Goal: Task Accomplishment & Management: Complete application form

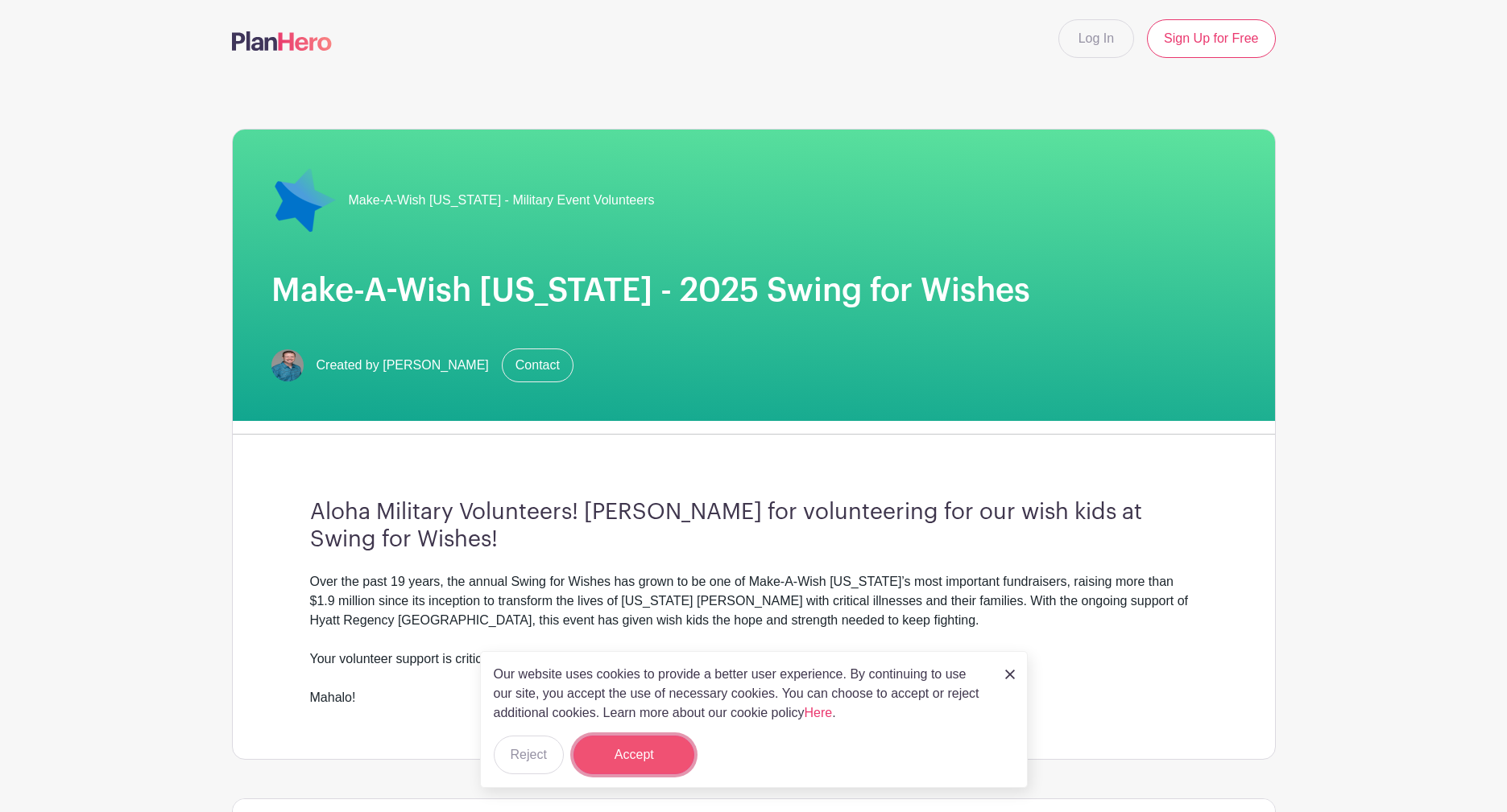
click at [652, 752] on button "Accept" at bounding box center [634, 755] width 121 height 39
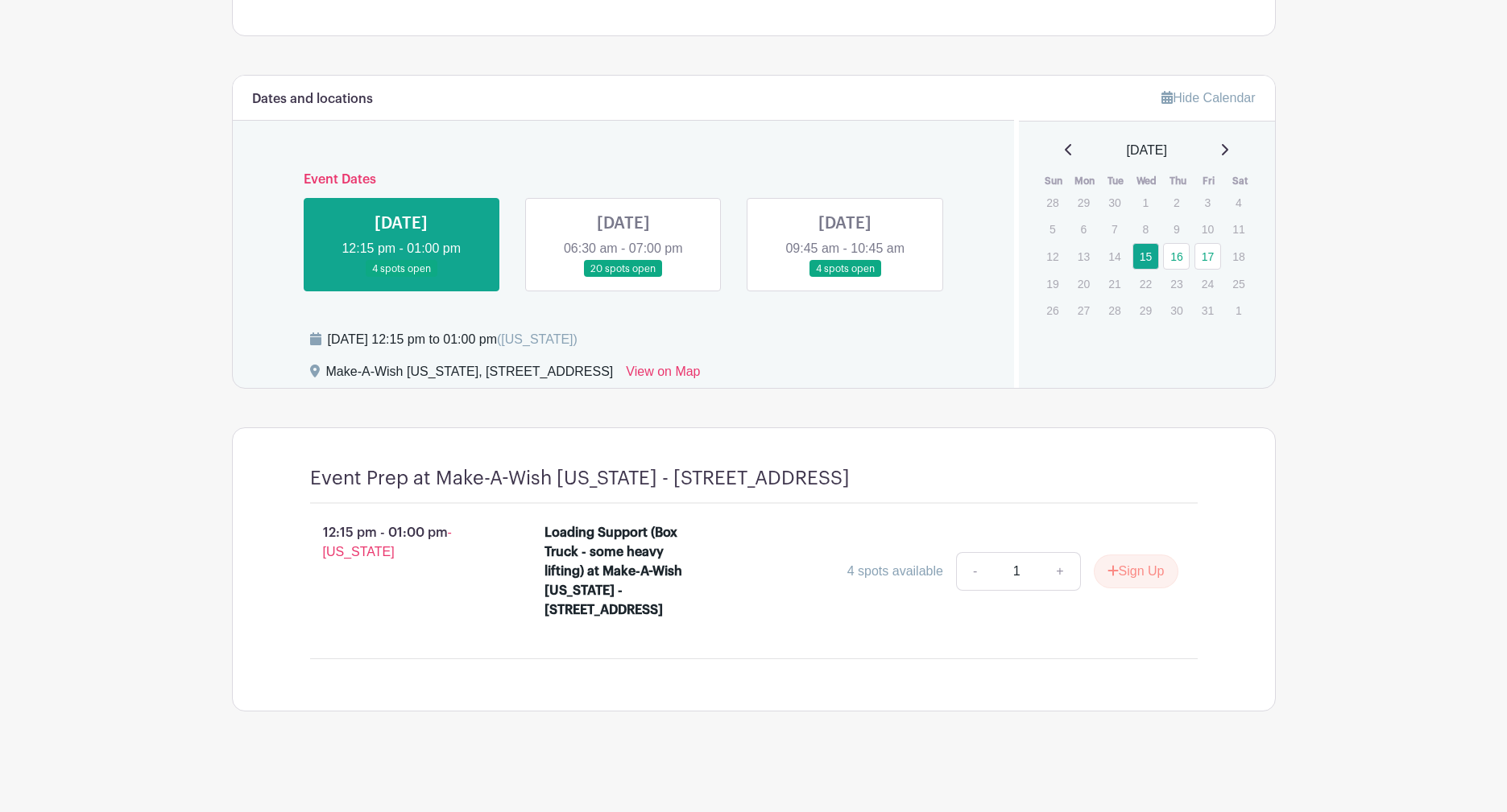
scroll to position [762, 0]
click at [623, 278] on link at bounding box center [623, 278] width 0 height 0
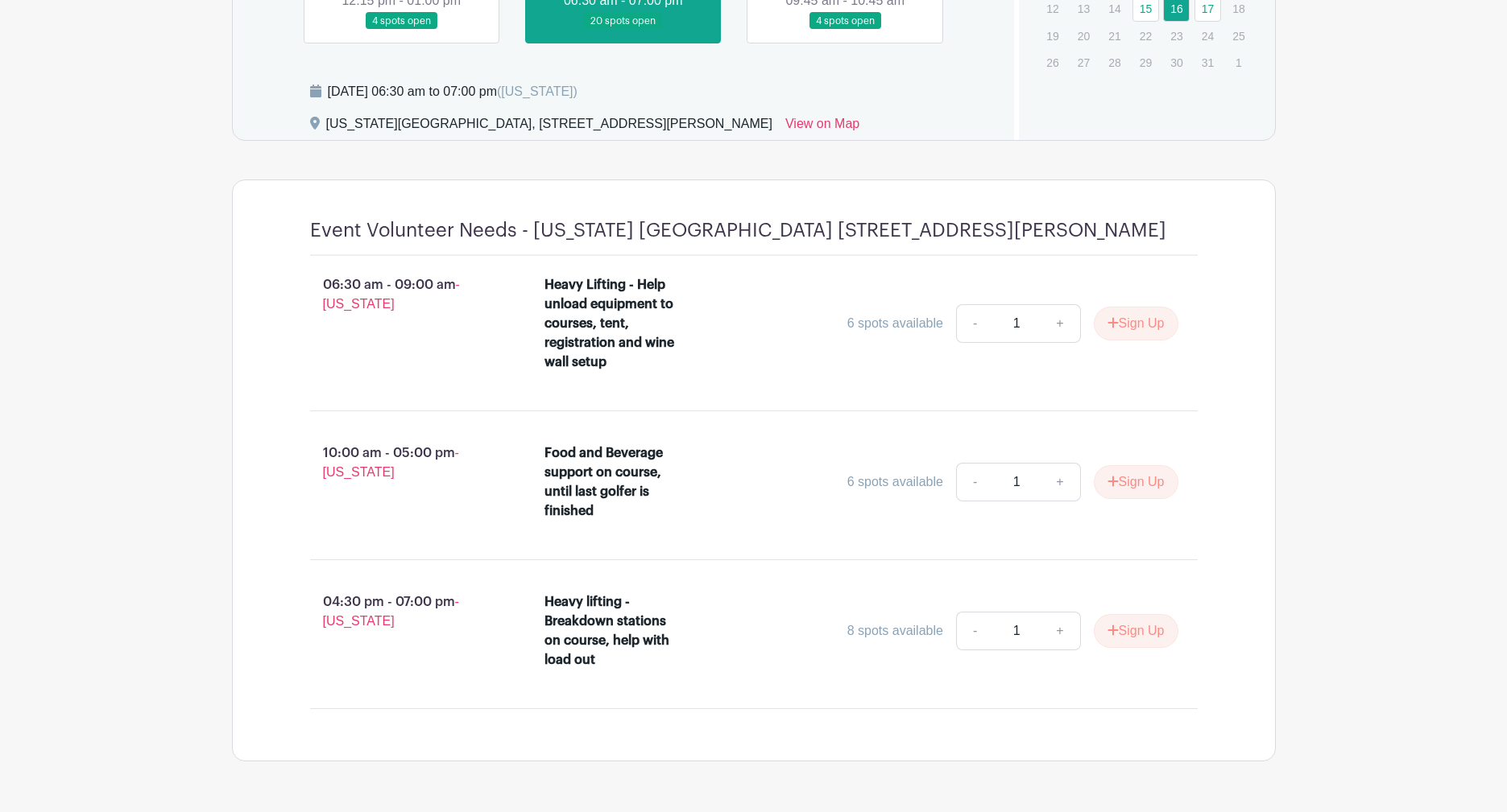
scroll to position [617, 0]
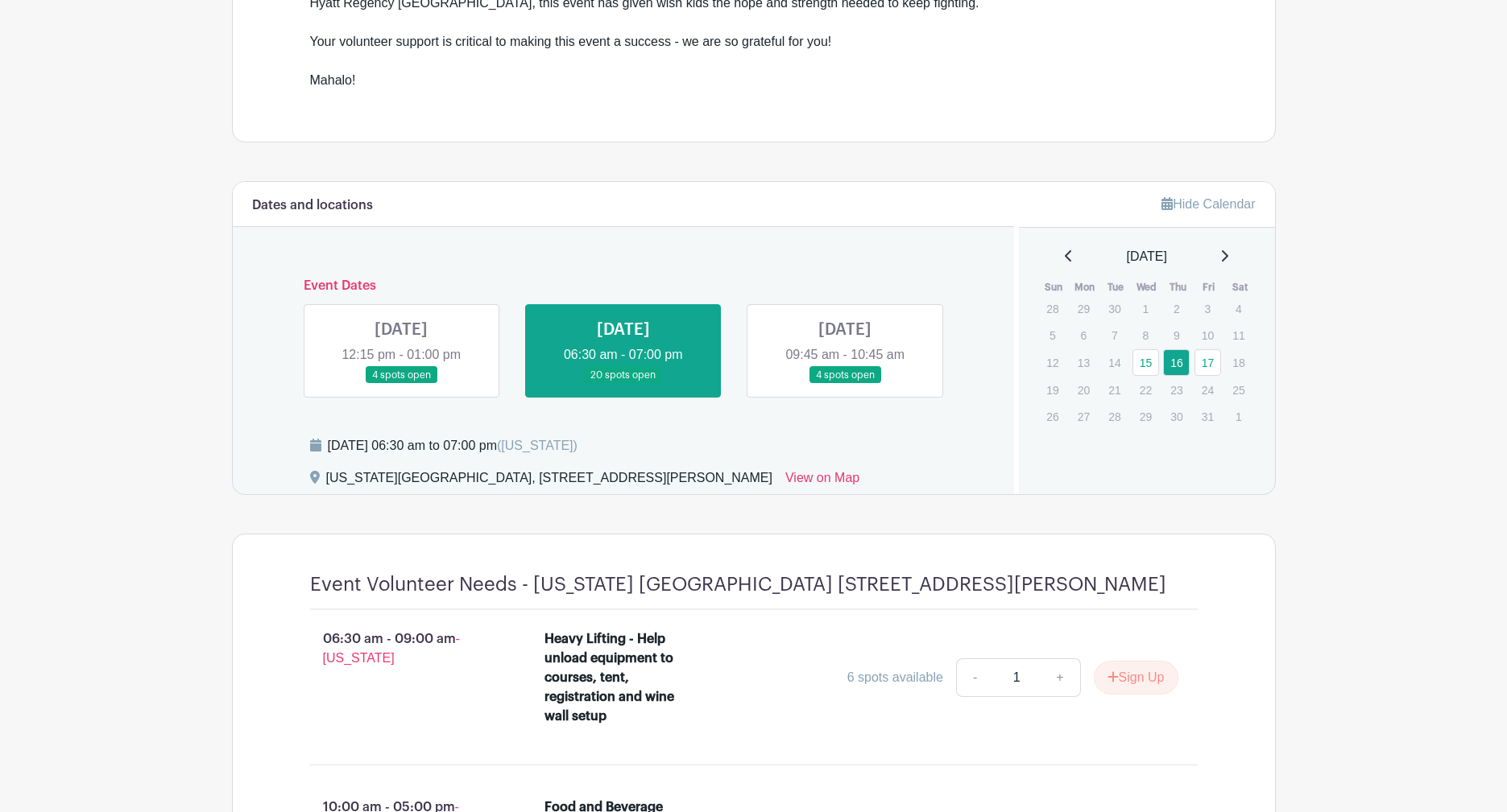
click at [845, 384] on link at bounding box center [845, 384] width 0 height 0
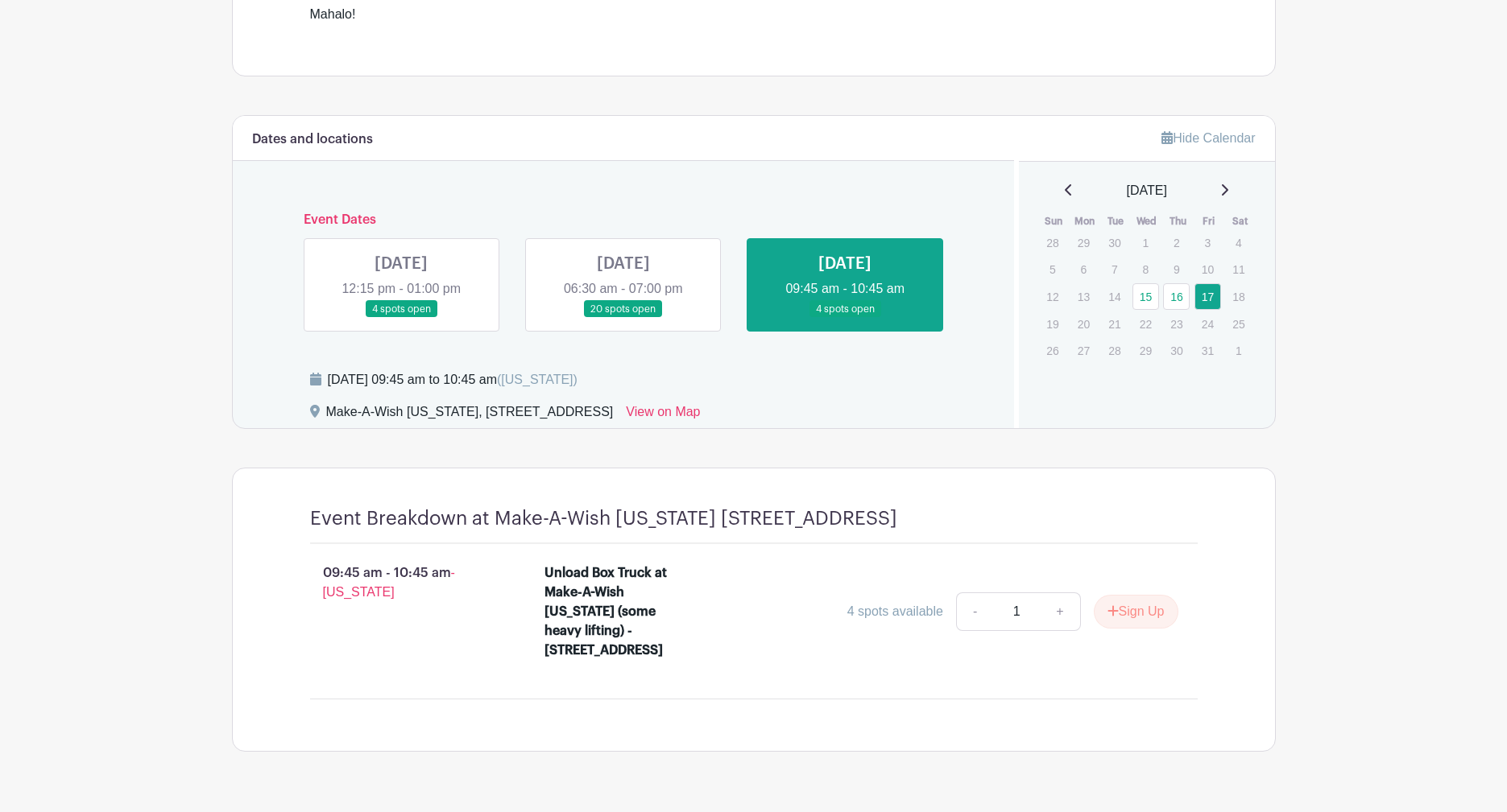
scroll to position [742, 0]
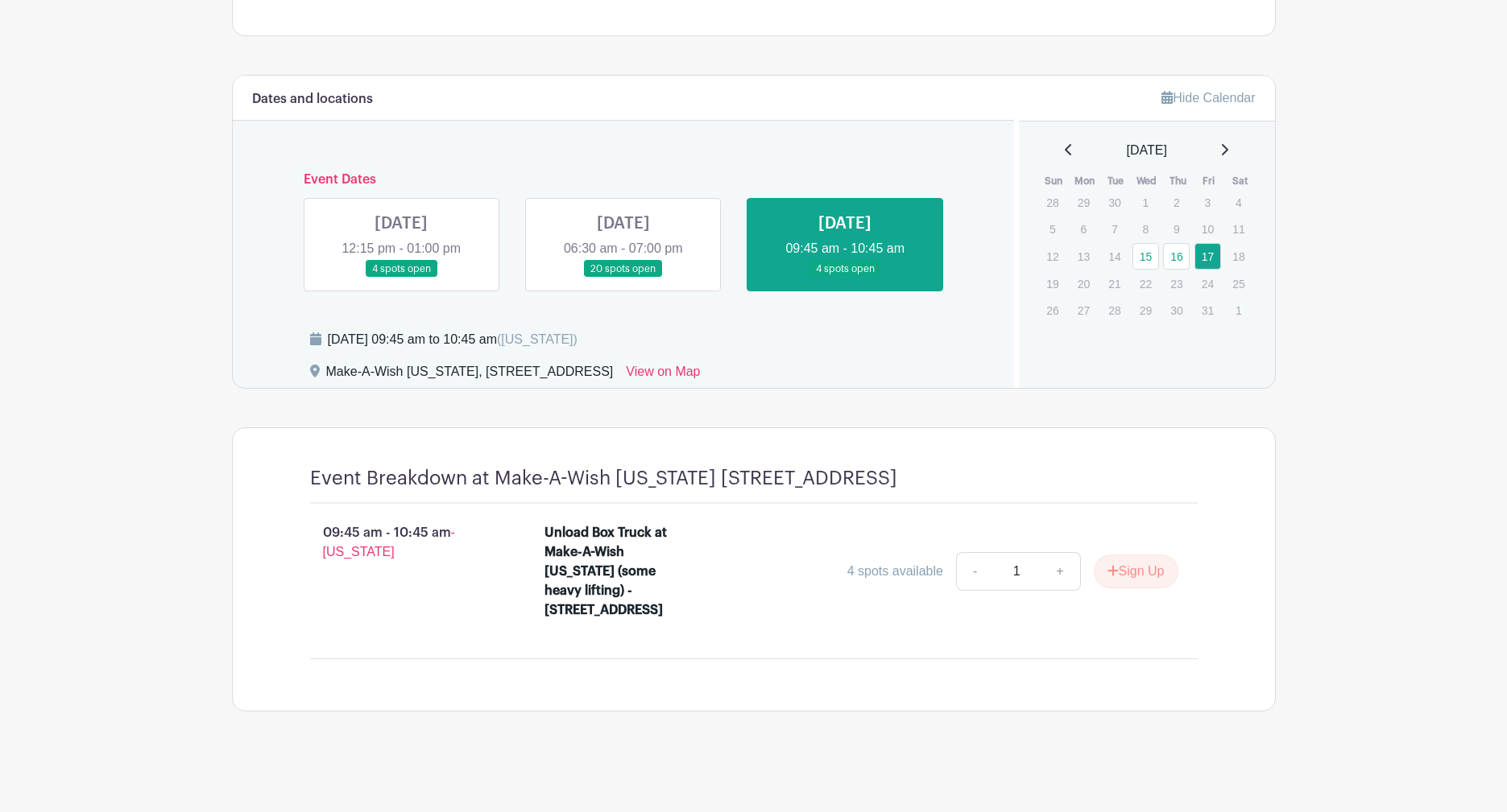
click at [401, 278] on link at bounding box center [401, 278] width 0 height 0
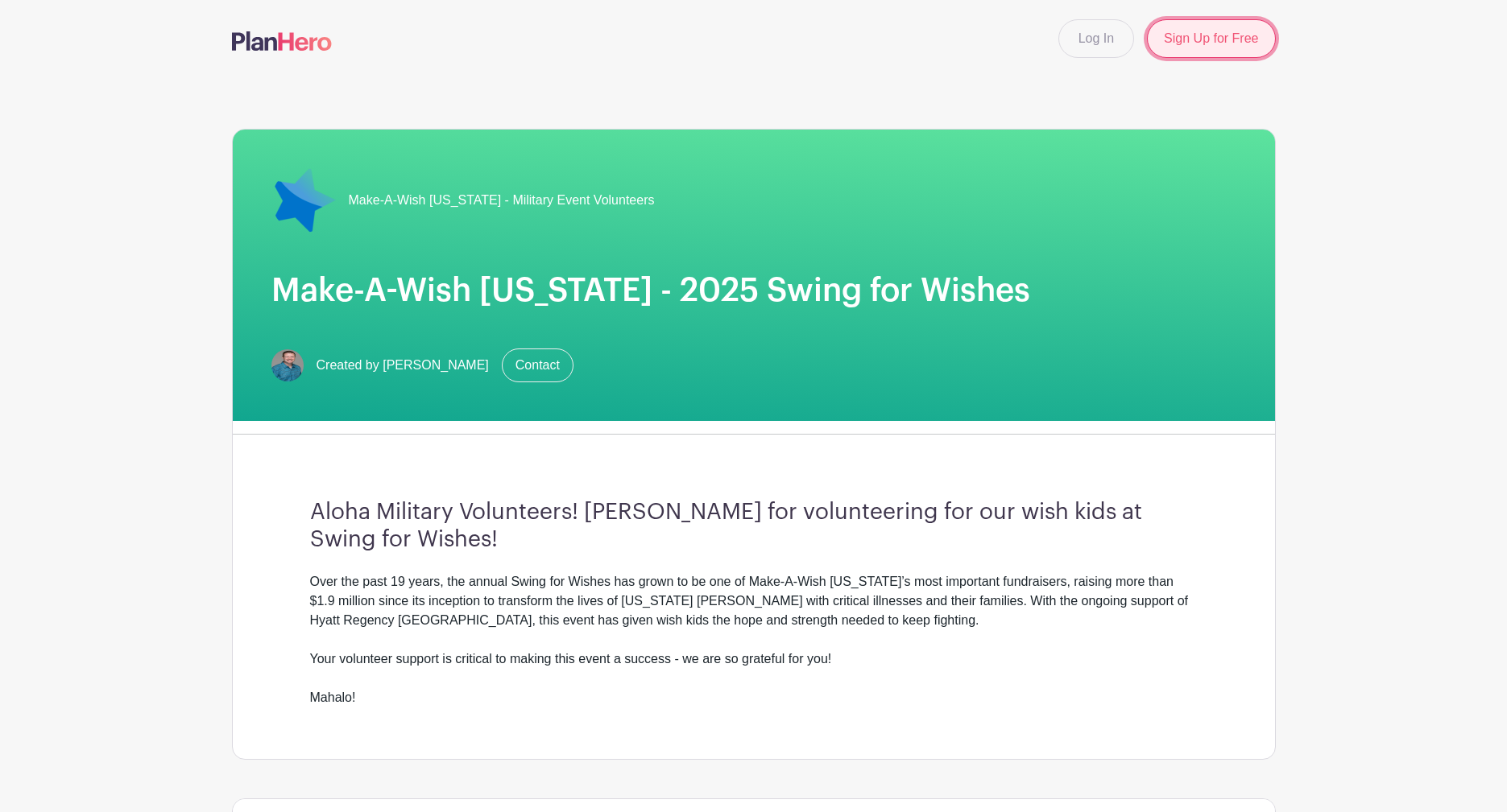
click at [1243, 38] on link "Sign Up for Free" at bounding box center [1211, 39] width 128 height 39
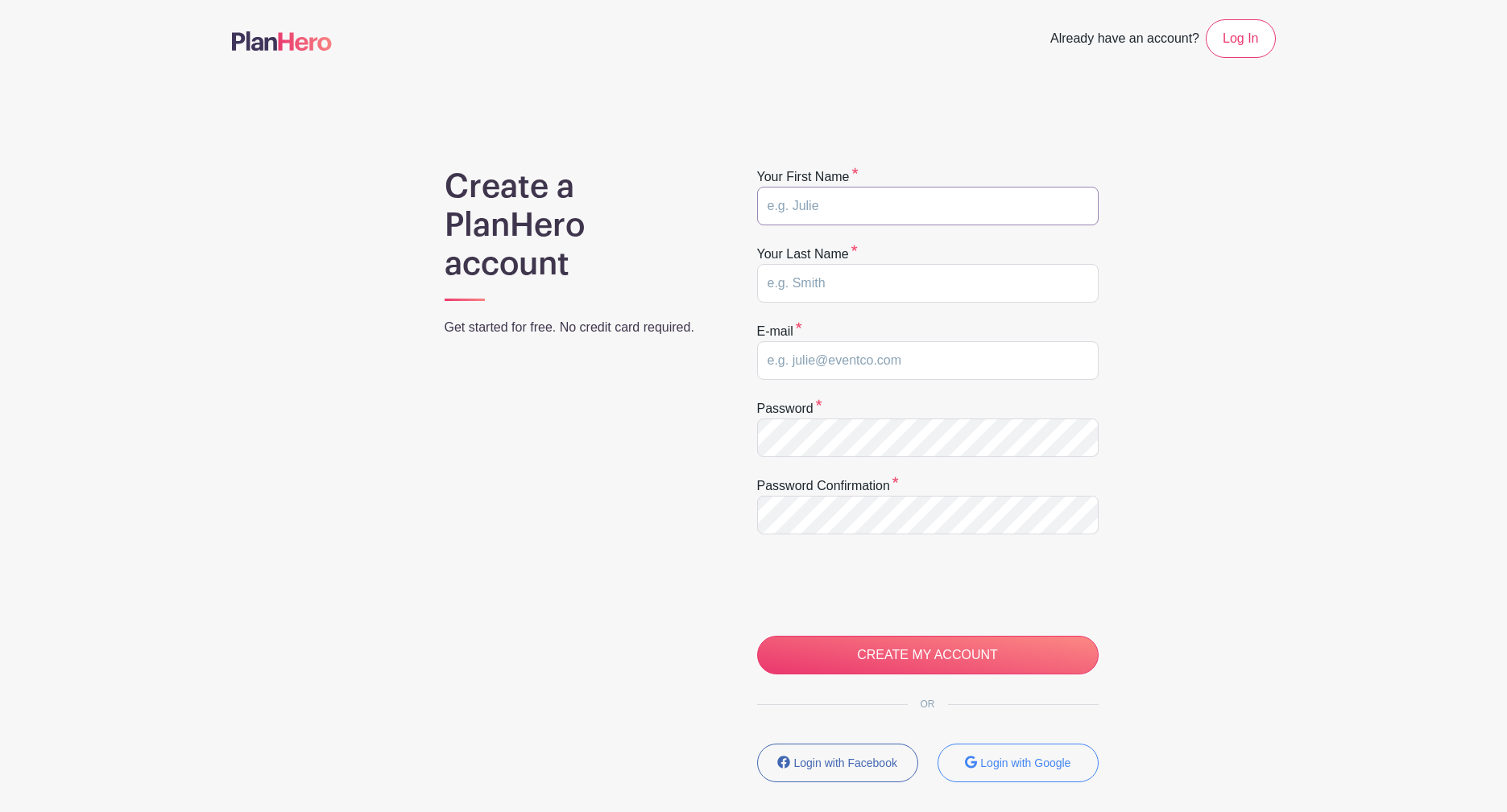
drag, startPoint x: 796, startPoint y: 189, endPoint x: 806, endPoint y: 188, distance: 10.0
click at [809, 193] on input "text" at bounding box center [928, 206] width 341 height 39
type input "[PERSON_NAME]"
type input "Moccabee"
type input "[EMAIL_ADDRESS][DOMAIN_NAME]"
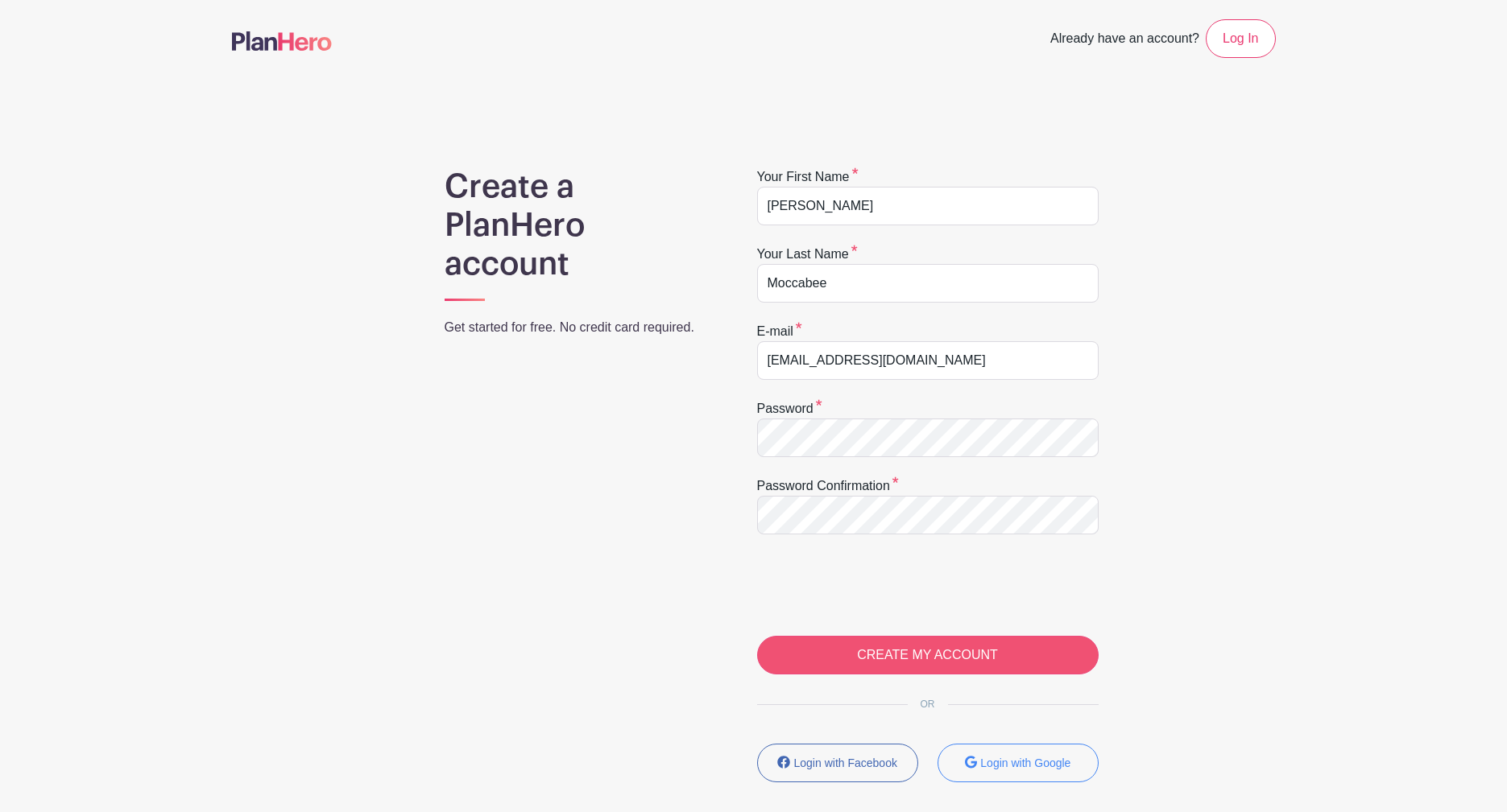
click at [961, 659] on input "CREATE MY ACCOUNT" at bounding box center [928, 655] width 341 height 39
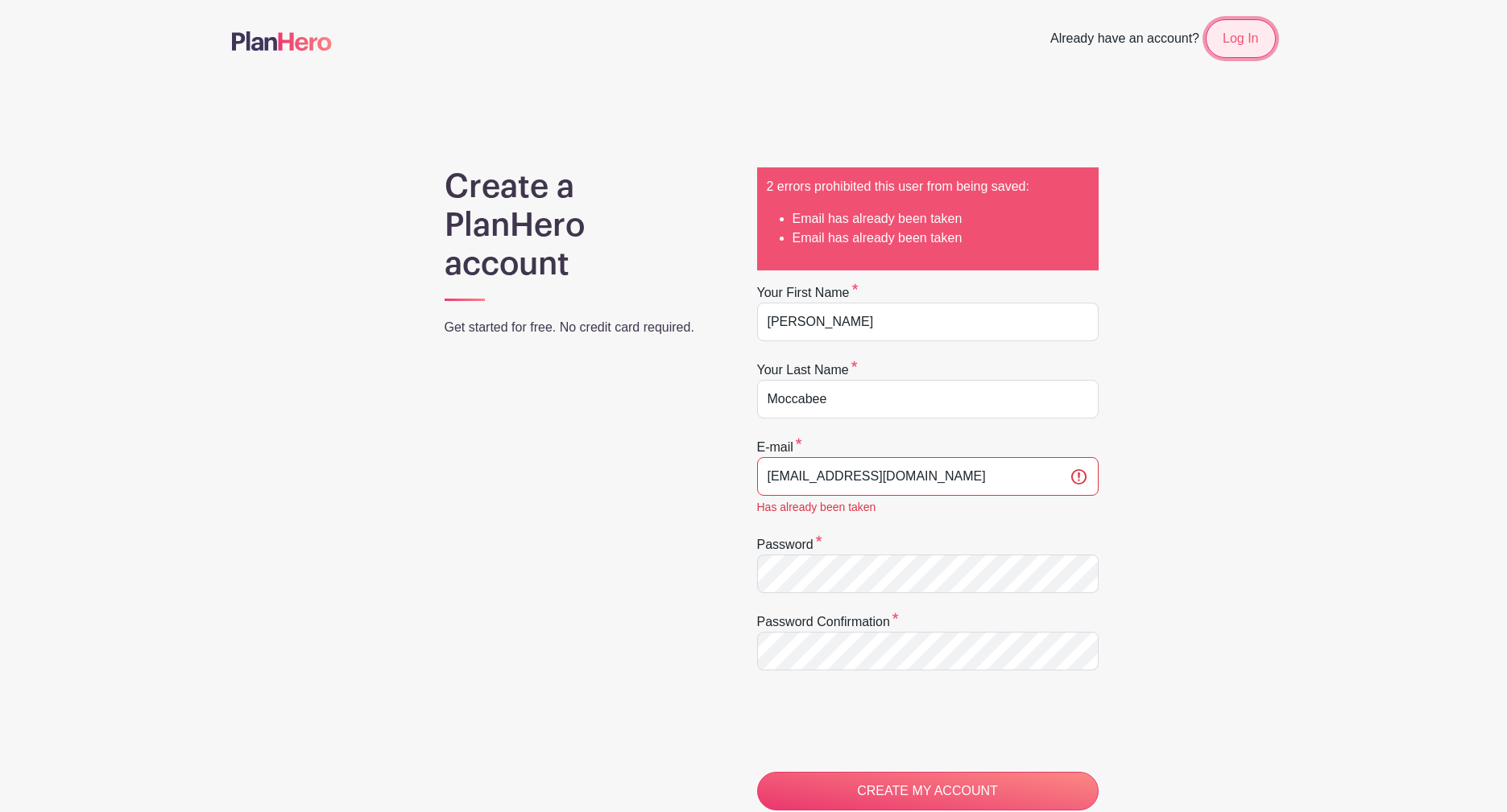
click at [1242, 38] on link "Log In" at bounding box center [1240, 39] width 69 height 39
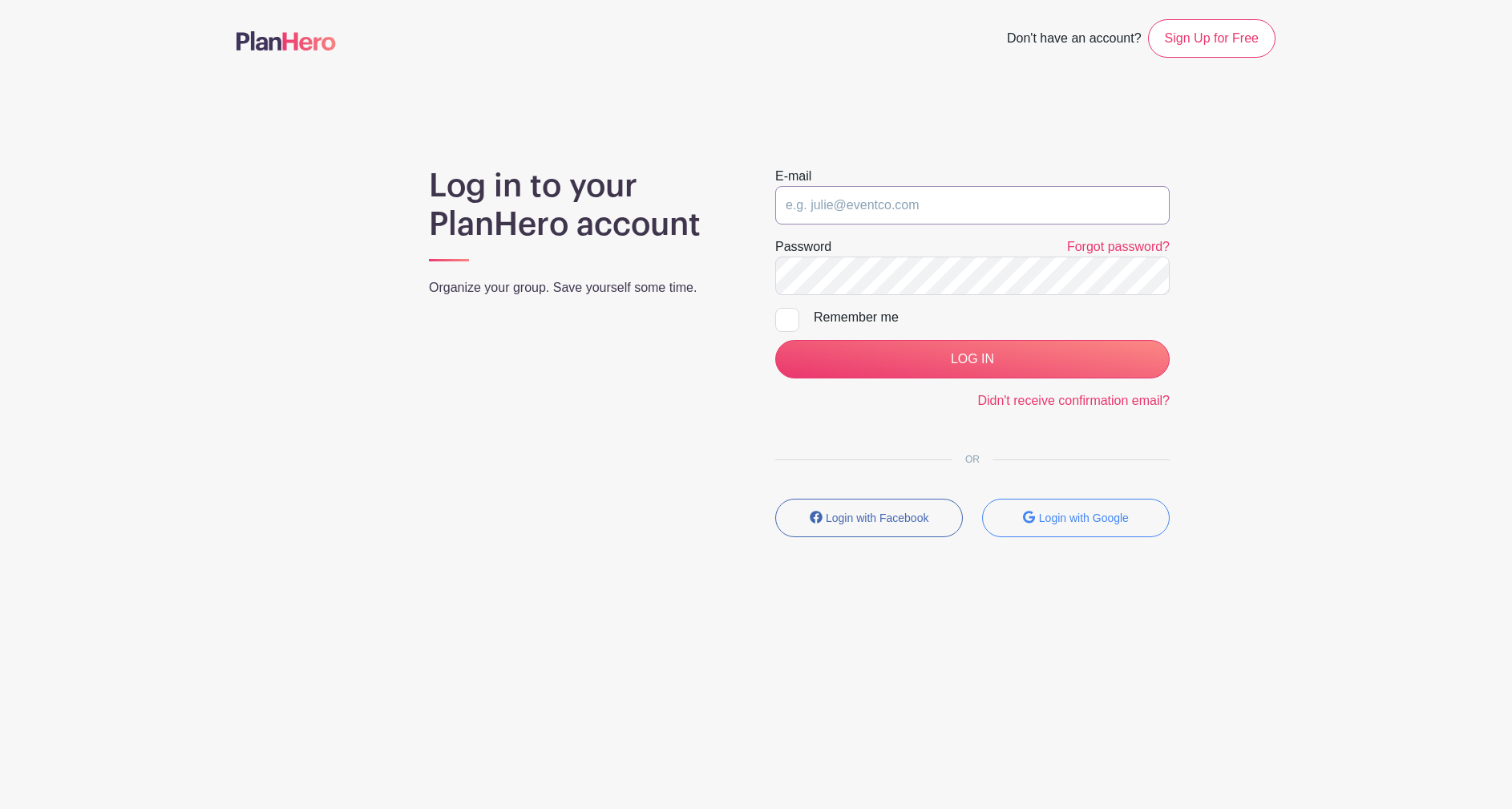
click at [879, 175] on div "E-mail" at bounding box center [973, 196] width 395 height 58
type input "[EMAIL_ADDRESS][DOMAIN_NAME]"
click at [776, 340] on input "LOG IN" at bounding box center [973, 359] width 395 height 38
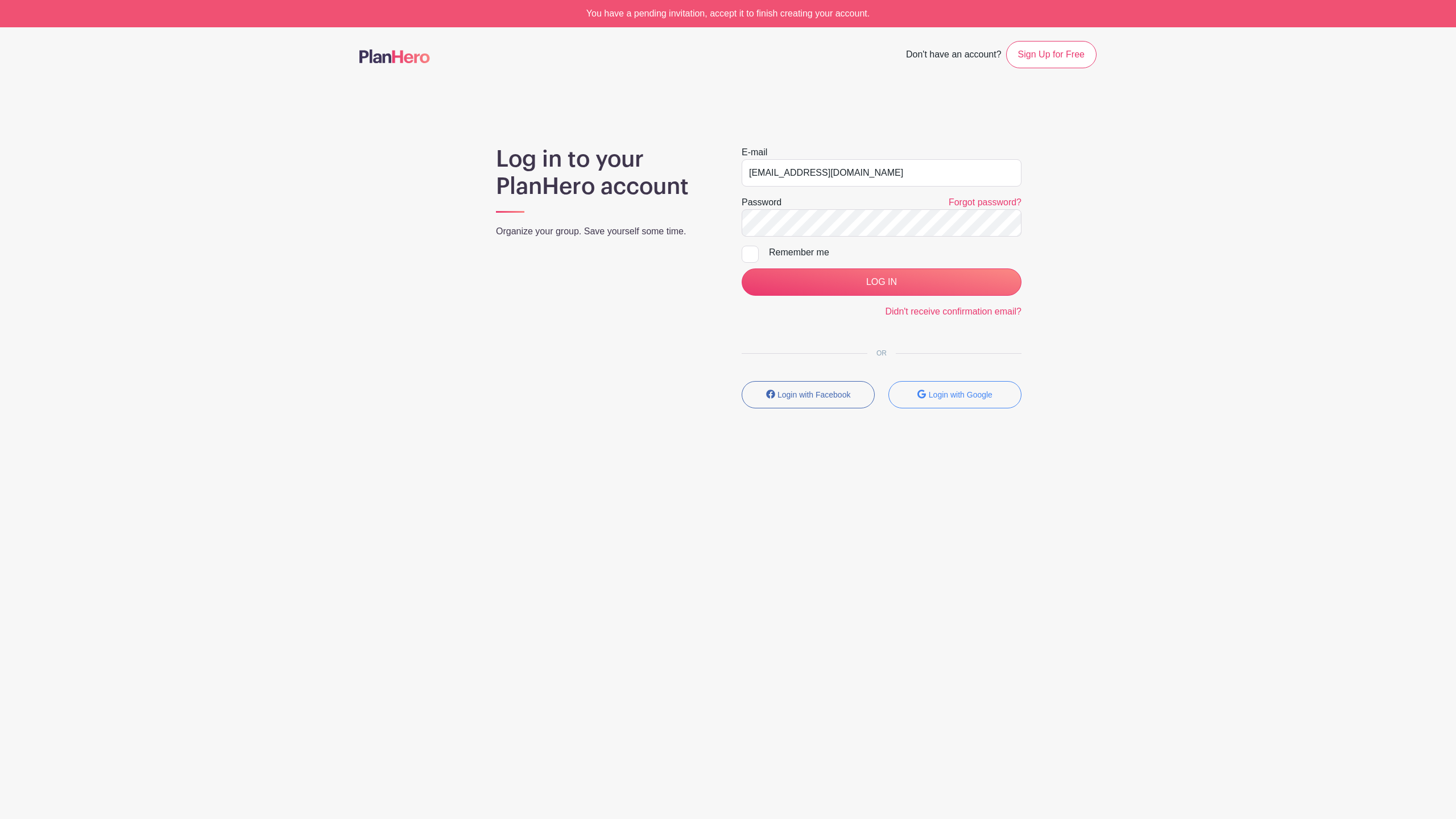
click at [1072, 236] on main "Don't have an account? Sign Up for Free Log in to your PlanHero account Organiz…" at bounding box center [728, 258] width 1456 height 461
click at [757, 14] on div "You have a pending invitation, accept it to finish creating your account." at bounding box center [728, 14] width 1456 height 27
click at [1072, 489] on html "Loading... You have a pending invitation, accept it to finish creating your acc…" at bounding box center [728, 244] width 1456 height 489
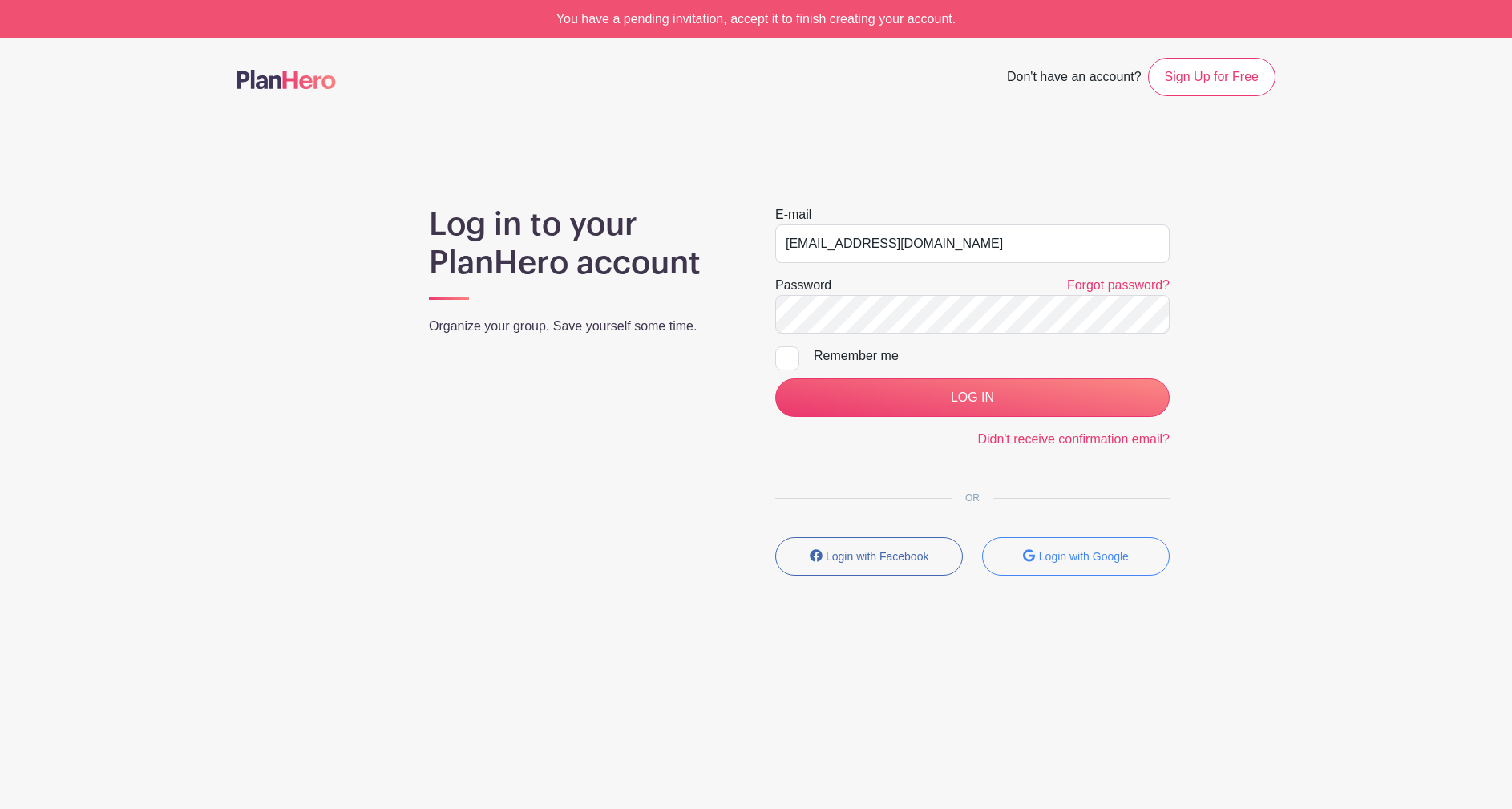
drag, startPoint x: 968, startPoint y: 15, endPoint x: 547, endPoint y: 16, distance: 421.0
click at [547, 16] on div "You have a pending invitation, accept it to finish creating your account." at bounding box center [756, 19] width 1512 height 38
click at [524, 89] on div "Don't have an account? Sign Up for Free" at bounding box center [756, 77] width 1058 height 38
drag, startPoint x: 724, startPoint y: 4, endPoint x: 991, endPoint y: 9, distance: 267.0
click at [992, 7] on div "You have a pending invitation, accept it to finish creating your account." at bounding box center [756, 19] width 1512 height 38
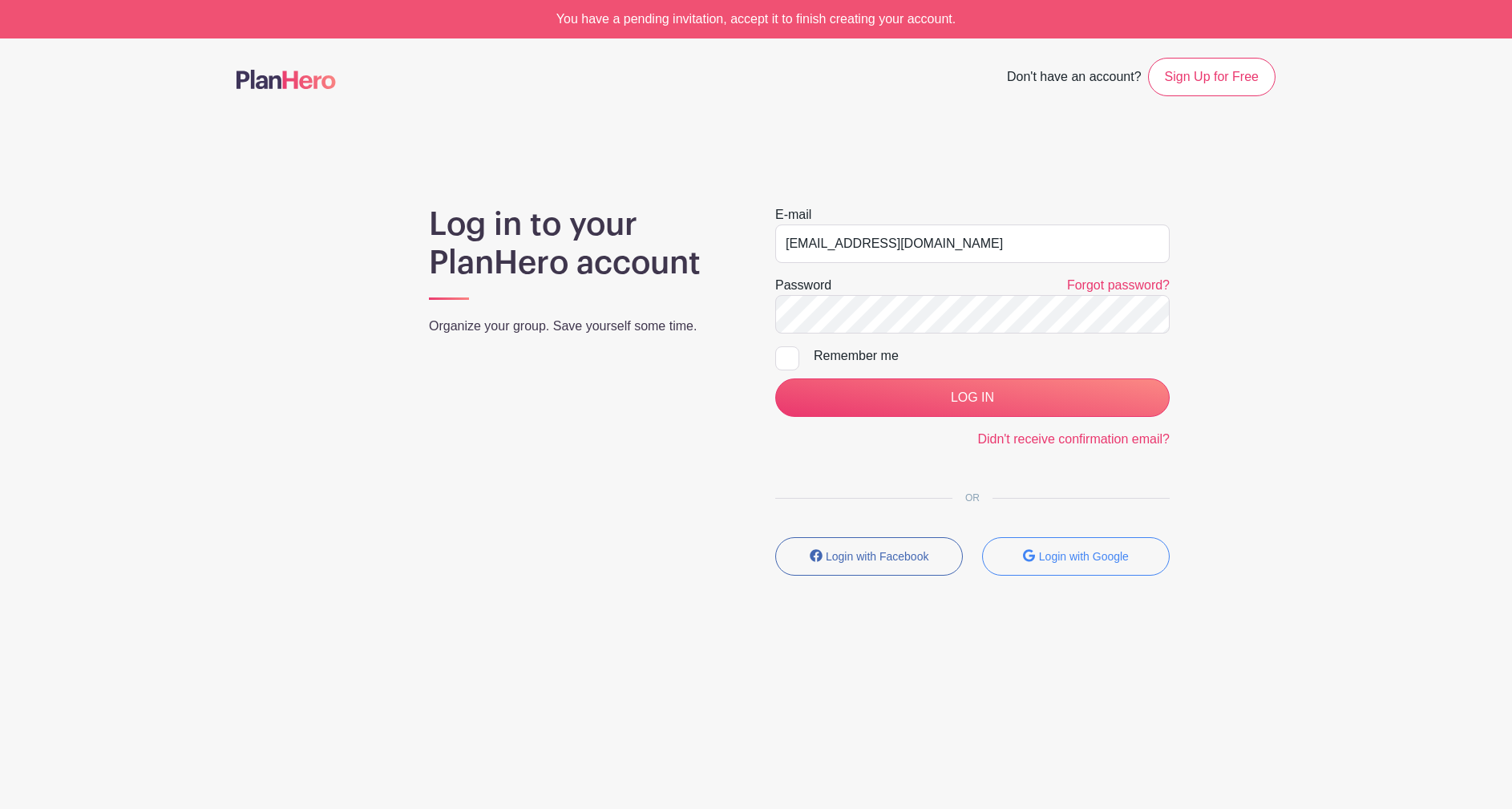
click at [994, 4] on div "You have a pending invitation, accept it to finish creating your account." at bounding box center [756, 19] width 1512 height 38
